Goal: Navigation & Orientation: Find specific page/section

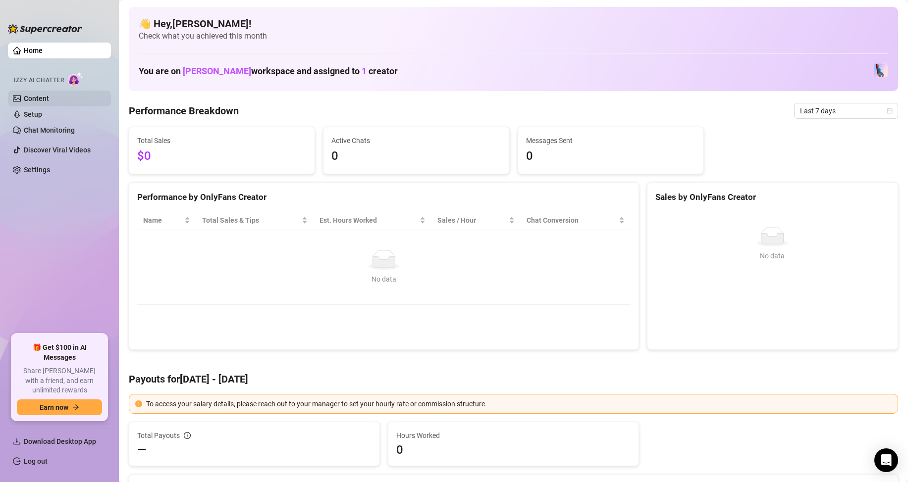
click at [48, 100] on link "Content" at bounding box center [36, 99] width 25 height 8
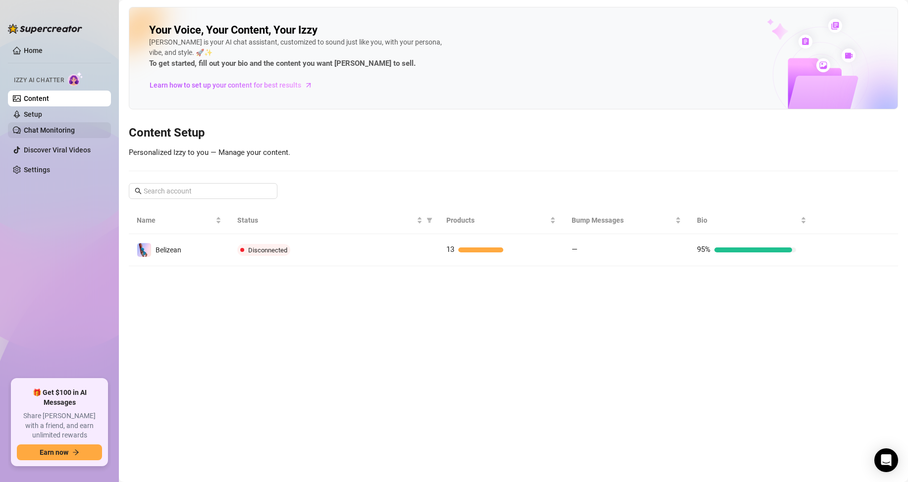
click at [70, 127] on link "Chat Monitoring" at bounding box center [49, 130] width 51 height 8
